Goal: Task Accomplishment & Management: Manage account settings

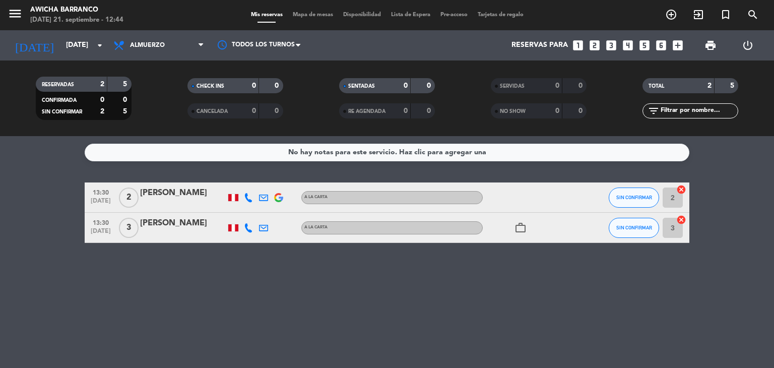
click at [155, 193] on div "[PERSON_NAME]" at bounding box center [183, 192] width 86 height 13
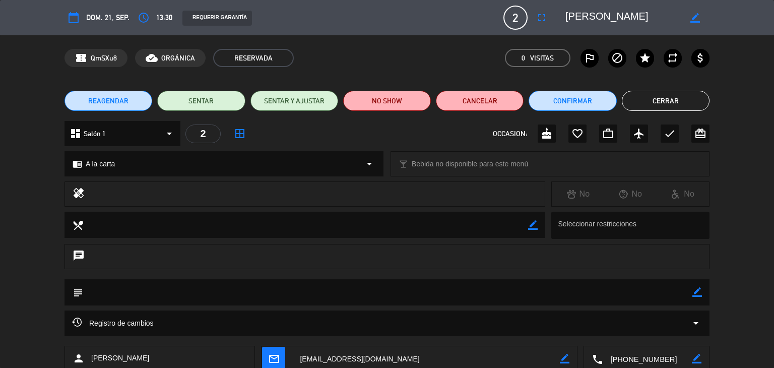
click at [206, 136] on div "2" at bounding box center [202, 133] width 35 height 19
click at [240, 134] on icon "border_all" at bounding box center [240, 133] width 12 height 12
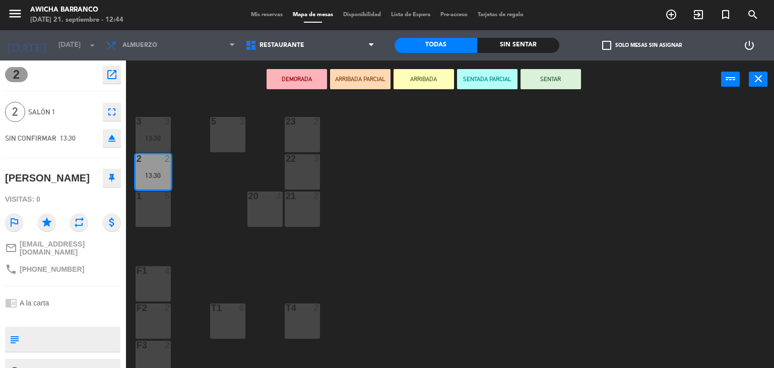
click at [14, 120] on span "2" at bounding box center [15, 112] width 20 height 20
click at [23, 136] on span "SIN CONFIRMAR" at bounding box center [30, 138] width 51 height 8
click at [24, 76] on span "2" at bounding box center [16, 74] width 23 height 15
click at [109, 74] on icon "open_in_new" at bounding box center [112, 75] width 12 height 12
